Goal: Find contact information: Find contact information

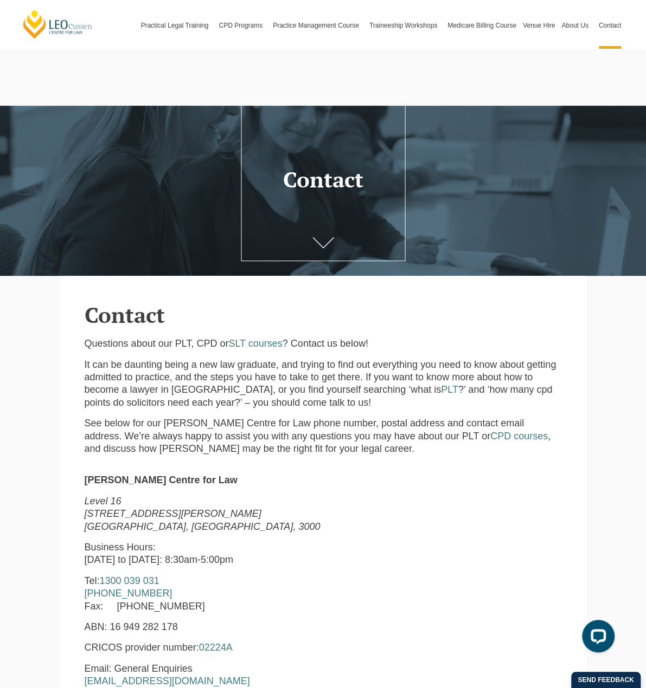
scroll to position [325, 0]
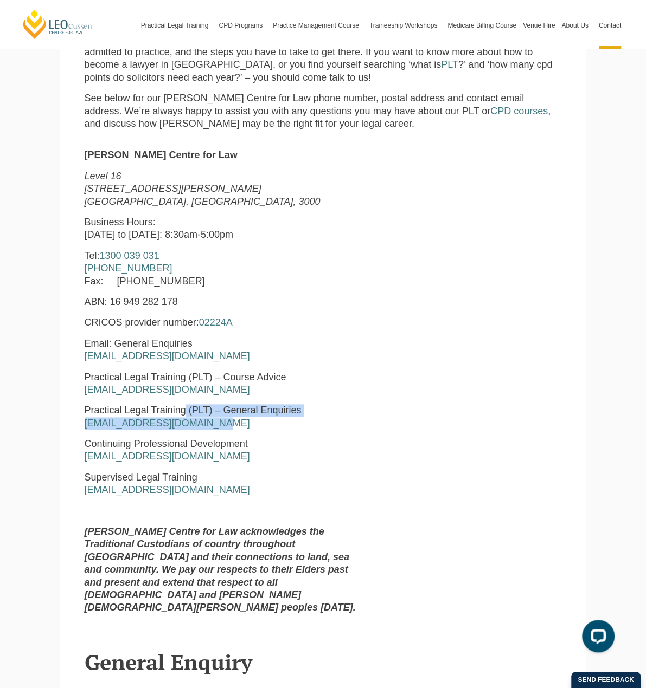
drag, startPoint x: 165, startPoint y: 407, endPoint x: 127, endPoint y: 398, distance: 38.9
click at [128, 404] on p "Practical Legal Training (PLT) – General Enquiries pltadmin@leocussen.edu.au" at bounding box center [221, 416] width 272 height 25
click at [182, 425] on div "Leo Cussen Centre for Law Level 16 15 William Street Melbourne, Victoria, 3000 …" at bounding box center [220, 385] width 288 height 473
drag, startPoint x: 166, startPoint y: 411, endPoint x: 15, endPoint y: 418, distance: 151.4
click at [60, 418] on section "Leo Cussen Centre for Law Level 16 15 William Street Melbourne, Victoria, 3000 …" at bounding box center [323, 380] width 526 height 484
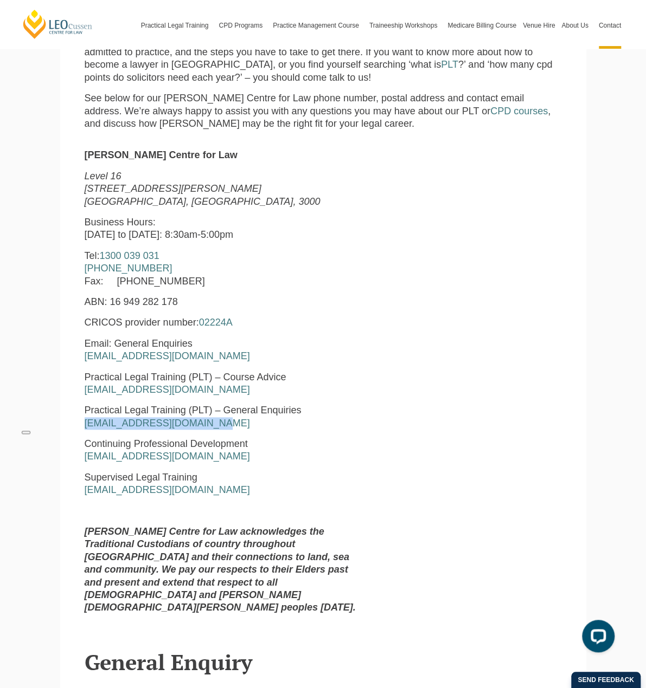
copy link "pltadmin@leocussen.edu.au"
